Goal: Task Accomplishment & Management: Complete application form

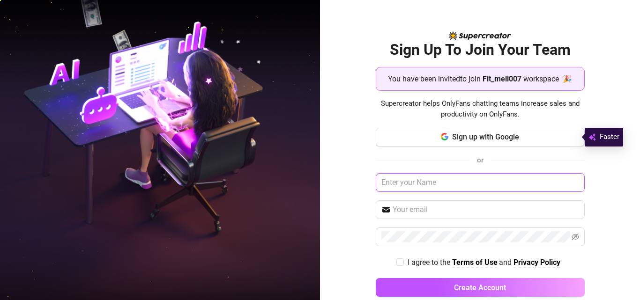
click at [426, 190] on input "text" at bounding box center [480, 182] width 209 height 19
type input "[PERSON_NAME]"
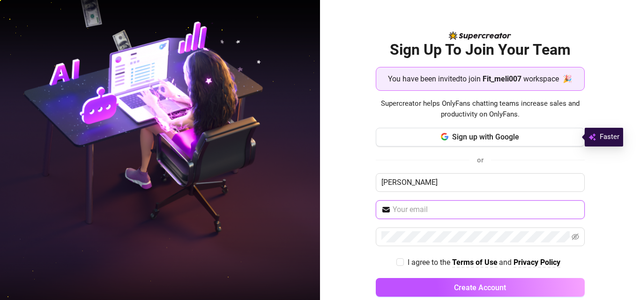
click at [418, 211] on input "text" at bounding box center [486, 209] width 187 height 11
type input "[EMAIL_ADDRESS][DOMAIN_NAME]"
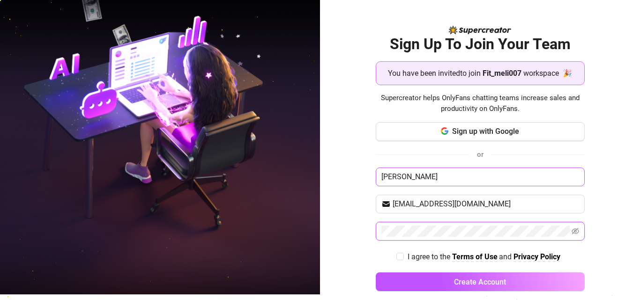
scroll to position [16, 0]
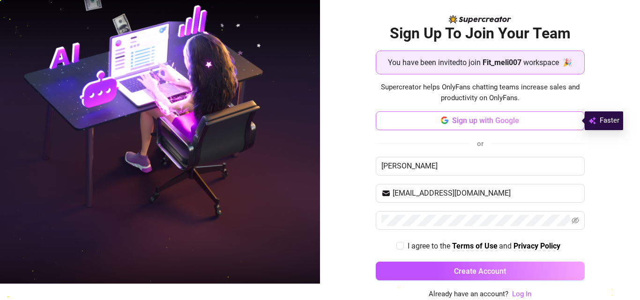
click at [395, 118] on button "Sign up with Google" at bounding box center [480, 121] width 209 height 19
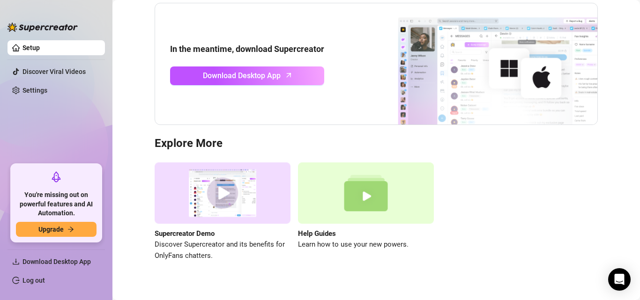
scroll to position [106, 0]
